Goal: Task Accomplishment & Management: Complete application form

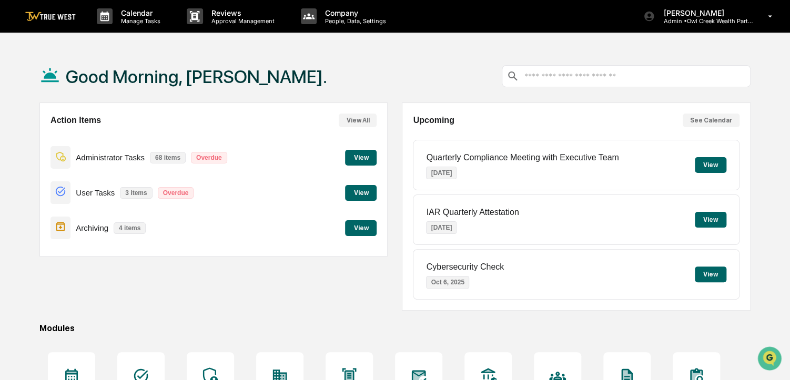
scroll to position [128, 0]
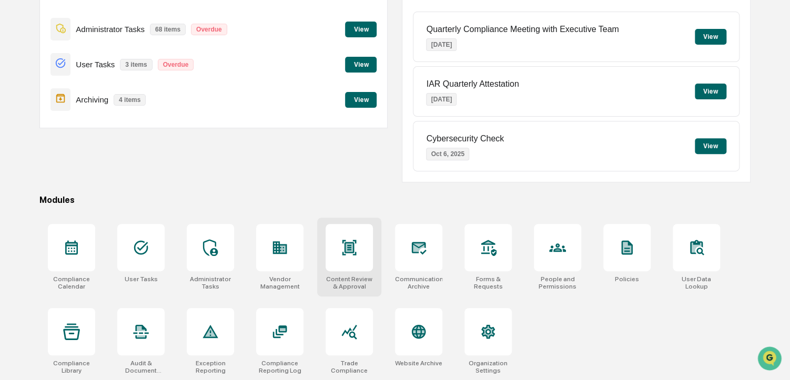
click at [325, 254] on div at bounding box center [348, 247] width 47 height 47
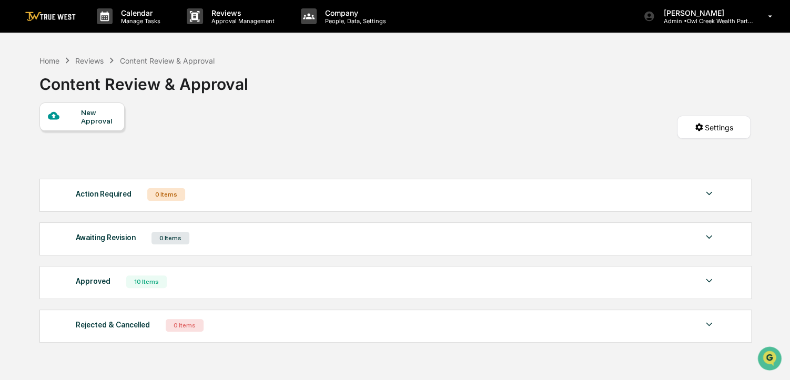
click at [87, 107] on div "New Approval" at bounding box center [81, 117] width 85 height 28
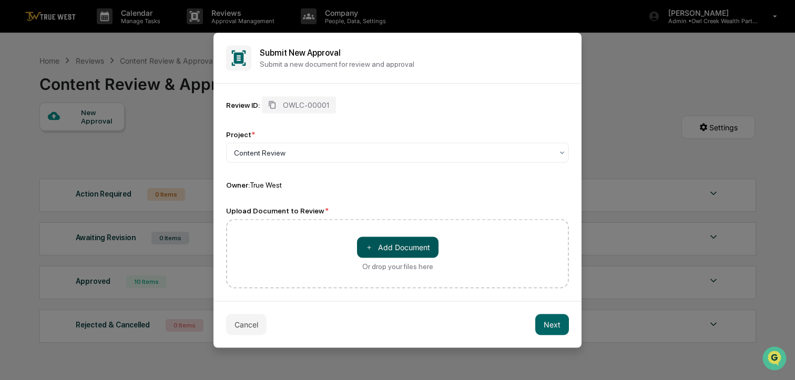
click at [404, 241] on button "＋ Add Document" at bounding box center [397, 247] width 81 height 21
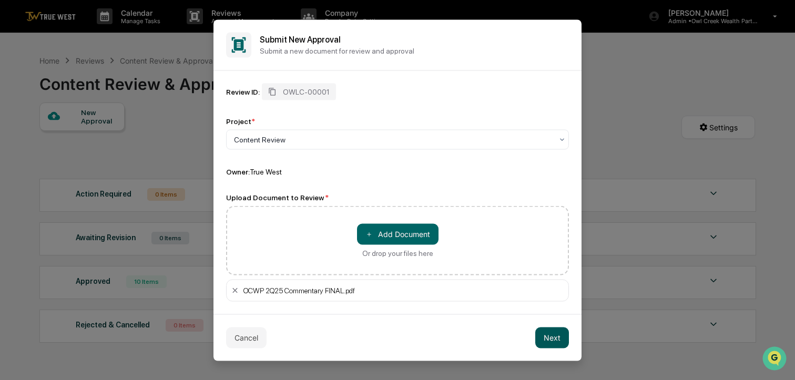
click at [550, 343] on button "Next" at bounding box center [552, 337] width 34 height 21
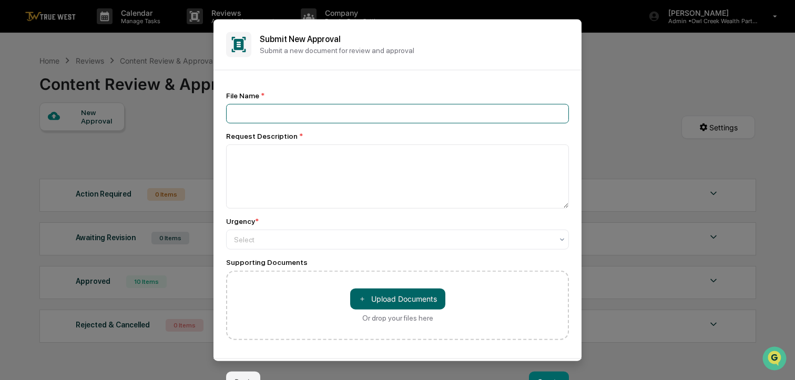
click at [423, 104] on input at bounding box center [397, 113] width 343 height 19
click at [420, 93] on div "File Name *" at bounding box center [397, 95] width 343 height 8
click at [398, 32] on div "Submit New Approval Submit a new document for review and approval" at bounding box center [397, 44] width 368 height 51
click at [304, 117] on input at bounding box center [397, 113] width 343 height 19
type input "**********"
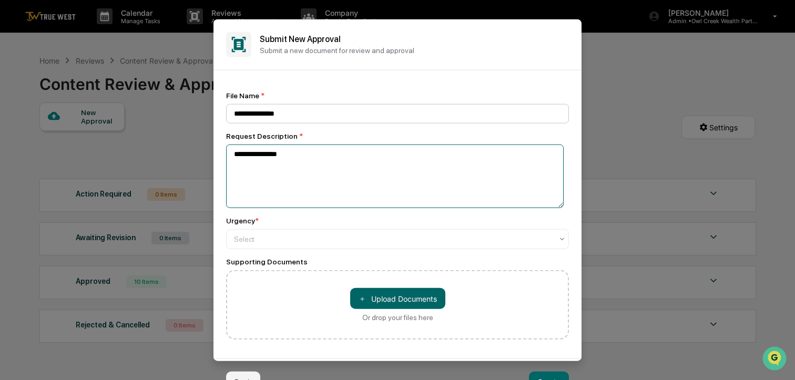
type textarea "**********"
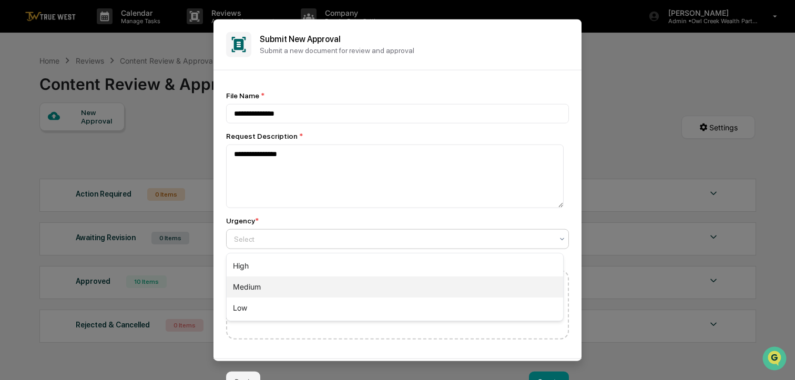
click at [253, 287] on div "Medium" at bounding box center [395, 286] width 336 height 21
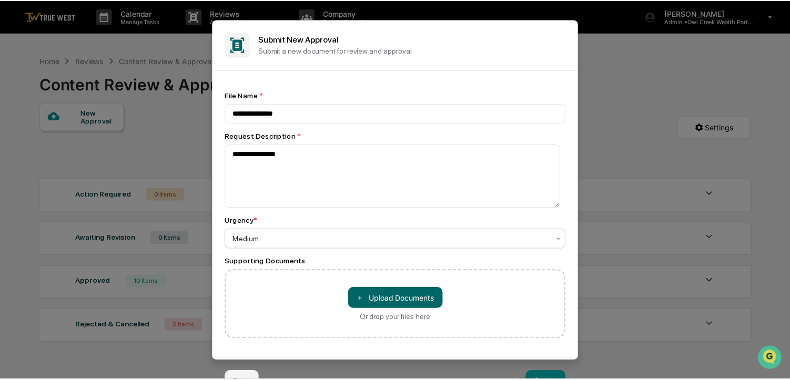
scroll to position [5, 0]
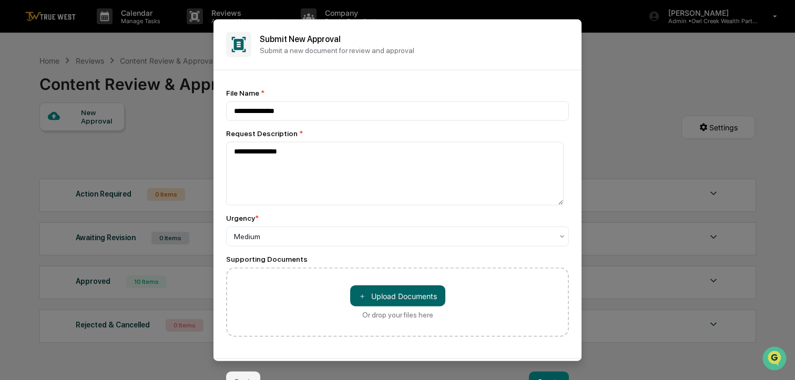
click at [559, 374] on button "Create" at bounding box center [549, 381] width 40 height 21
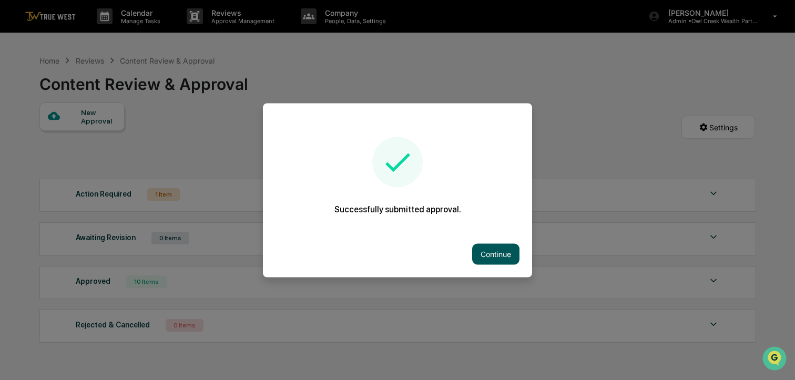
click at [487, 250] on button "Continue" at bounding box center [495, 253] width 47 height 21
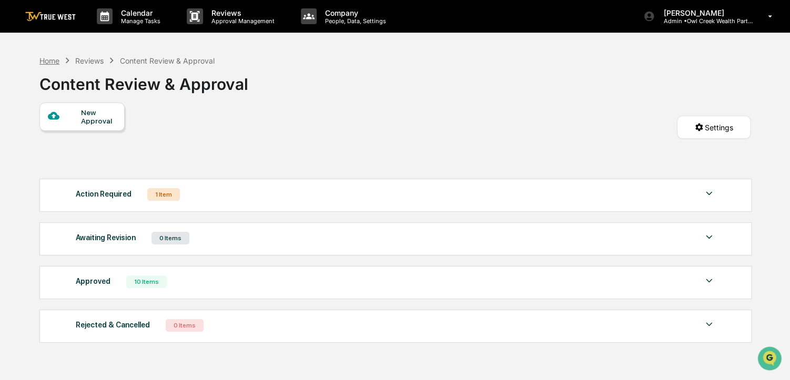
click at [53, 59] on div "Home" at bounding box center [49, 60] width 20 height 9
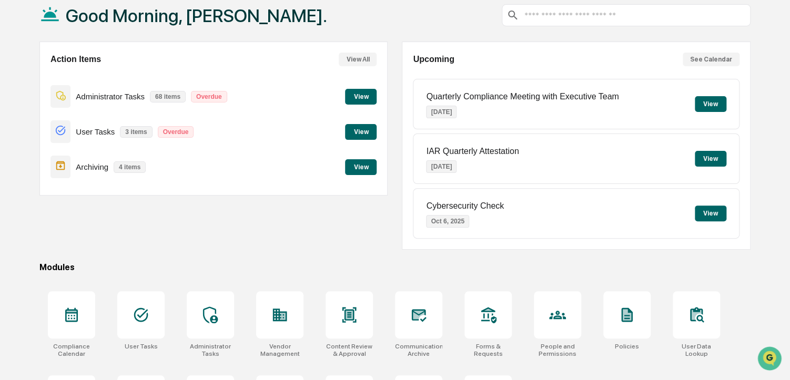
scroll to position [67, 0]
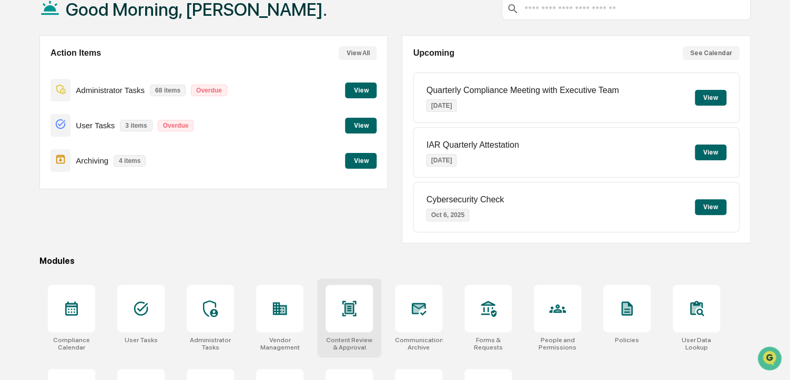
click at [361, 298] on div at bounding box center [348, 308] width 47 height 47
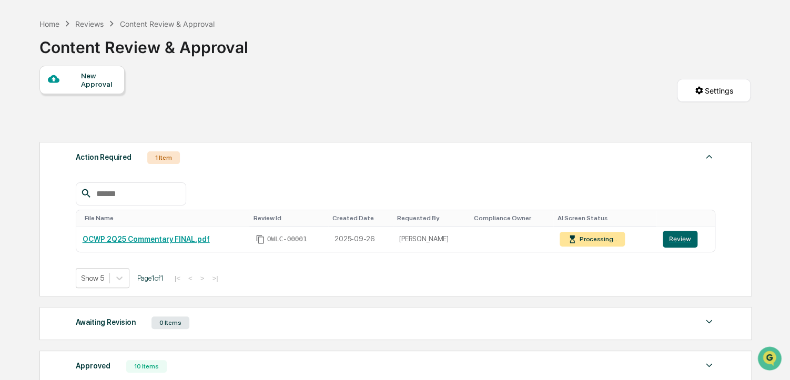
scroll to position [37, 0]
click at [663, 243] on button "Review" at bounding box center [679, 238] width 35 height 17
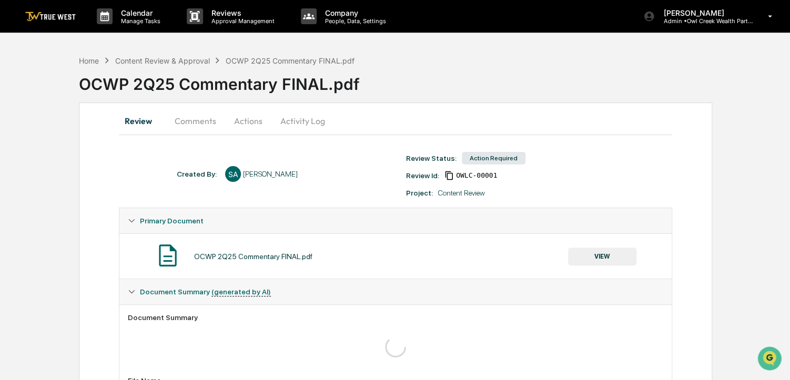
click at [267, 119] on button "Actions" at bounding box center [247, 120] width 47 height 25
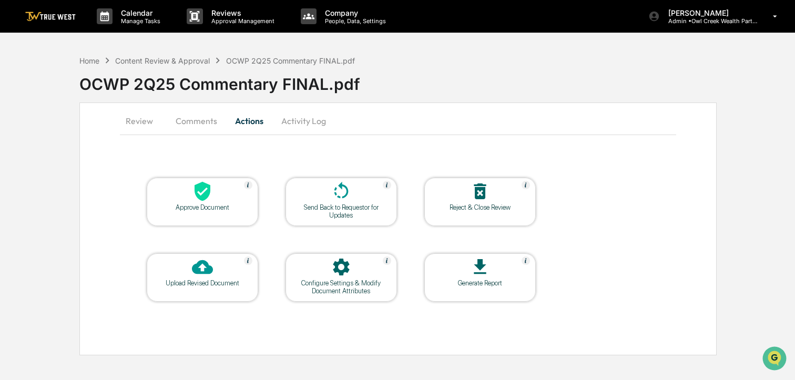
click at [219, 195] on div at bounding box center [202, 192] width 105 height 23
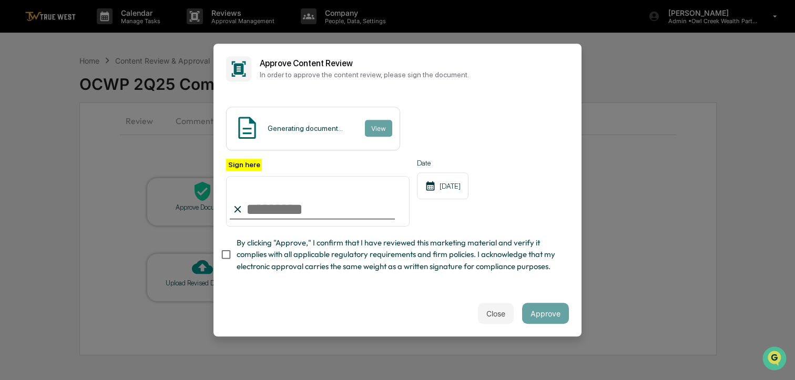
click at [264, 263] on span "By clicking "Approve," I confirm that I have reviewed this marketing material a…" at bounding box center [399, 254] width 324 height 35
click at [290, 210] on input "Sign here" at bounding box center [317, 201] width 183 height 50
type input "**********"
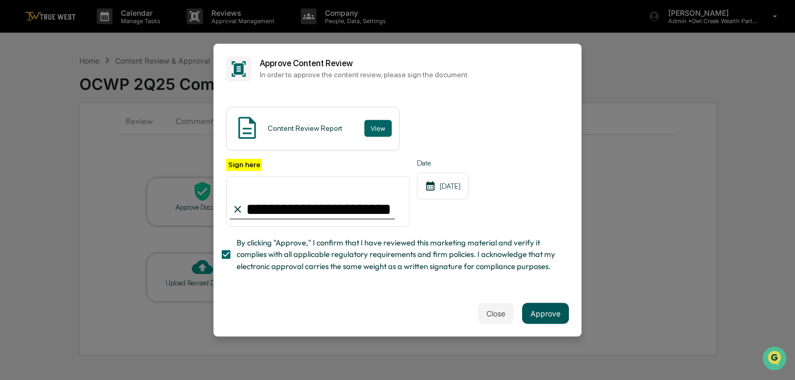
click at [538, 321] on button "Approve" at bounding box center [545, 313] width 47 height 21
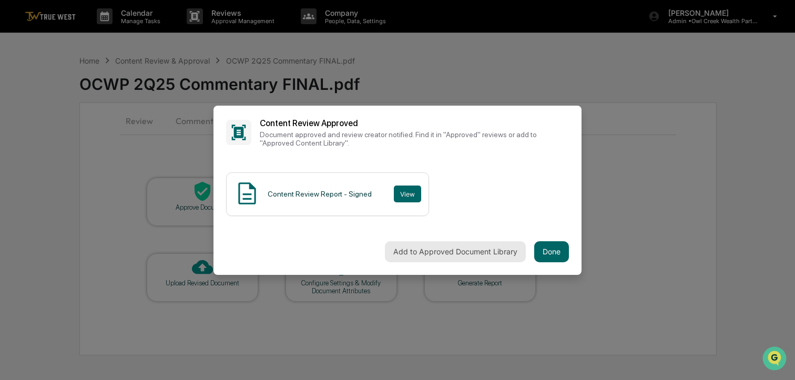
click at [437, 249] on button "Add to Approved Document Library" at bounding box center [455, 251] width 141 height 21
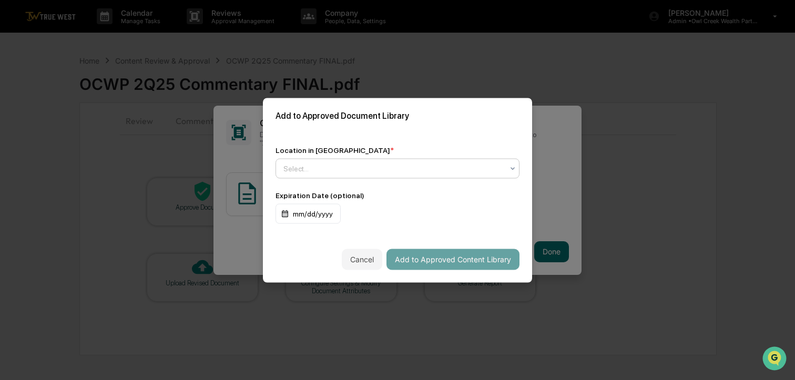
click at [473, 170] on div at bounding box center [393, 168] width 220 height 11
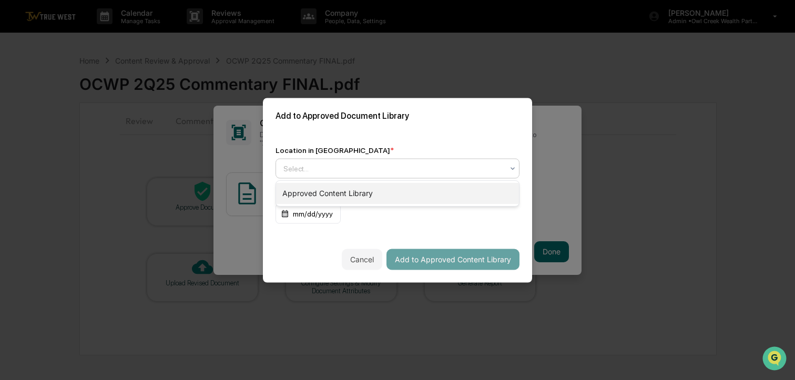
click at [433, 192] on div "Approved Content Library" at bounding box center [397, 193] width 243 height 21
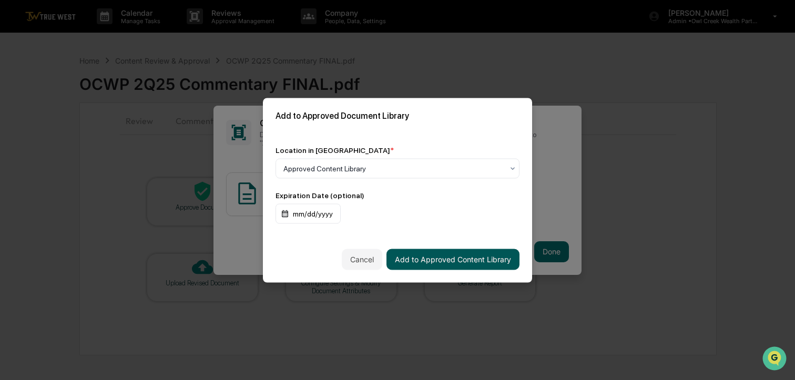
click at [446, 264] on button "Add to Approved Content Library" at bounding box center [452, 259] width 133 height 21
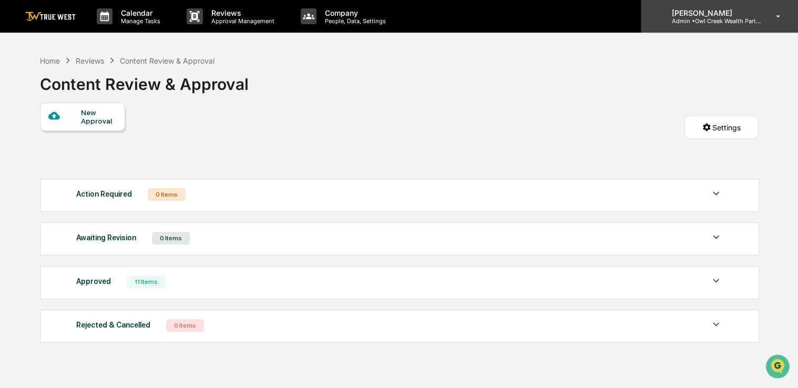
click at [716, 17] on p "Admin • Owl Creek Wealth Partners" at bounding box center [712, 20] width 98 height 7
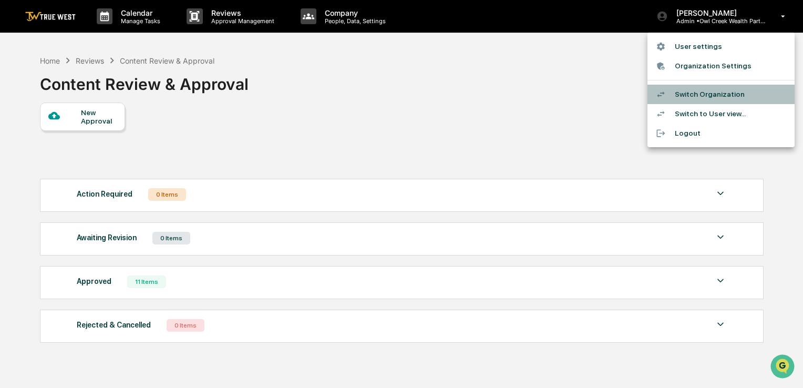
click at [695, 94] on li "Switch Organization" at bounding box center [721, 94] width 147 height 19
